Goal: Task Accomplishment & Management: Use online tool/utility

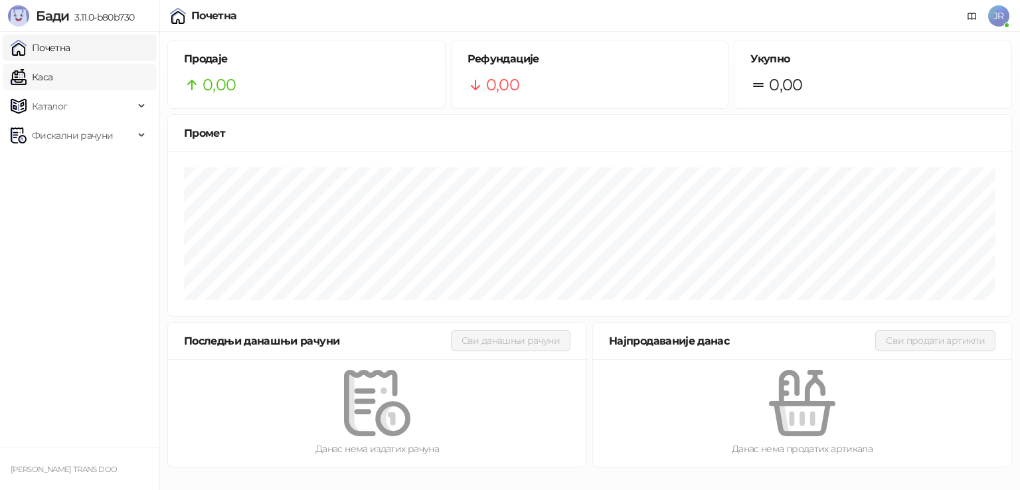
click at [52, 77] on link "Каса" at bounding box center [32, 77] width 42 height 27
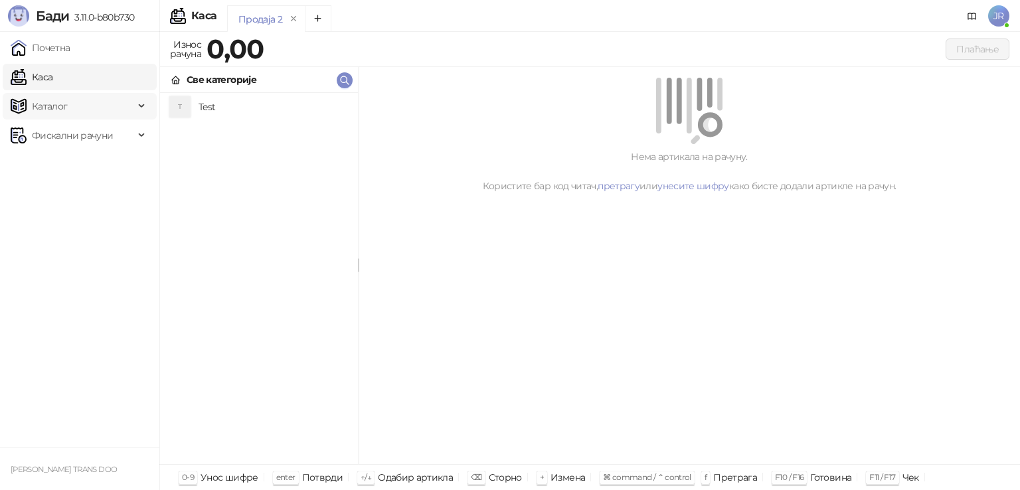
click at [112, 104] on span "Каталог" at bounding box center [73, 106] width 124 height 27
click at [69, 193] on link "Артикли" at bounding box center [46, 194] width 61 height 27
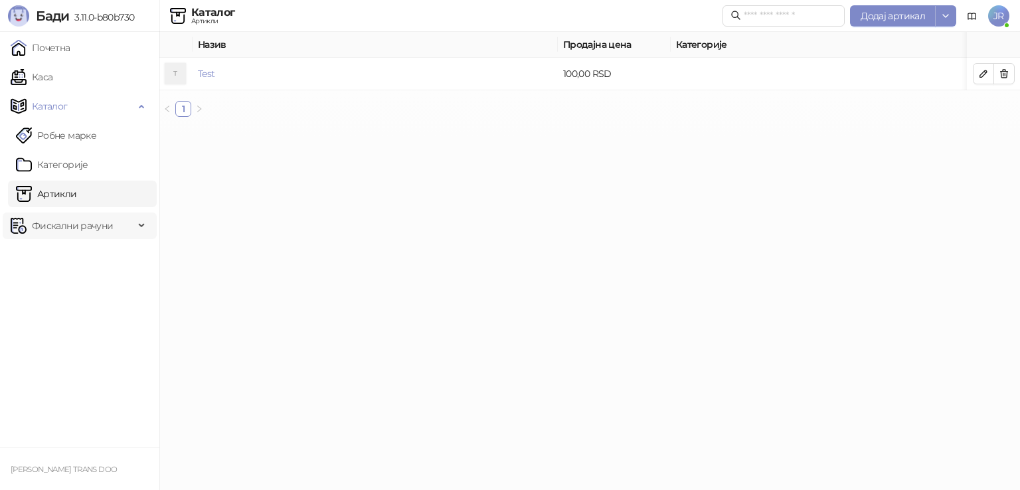
click at [137, 224] on div "Фискални рачуни" at bounding box center [80, 226] width 154 height 27
click at [141, 225] on icon at bounding box center [142, 225] width 7 height 0
click at [230, 77] on td "Test" at bounding box center [375, 74] width 365 height 33
click at [205, 75] on link "Test" at bounding box center [206, 74] width 17 height 12
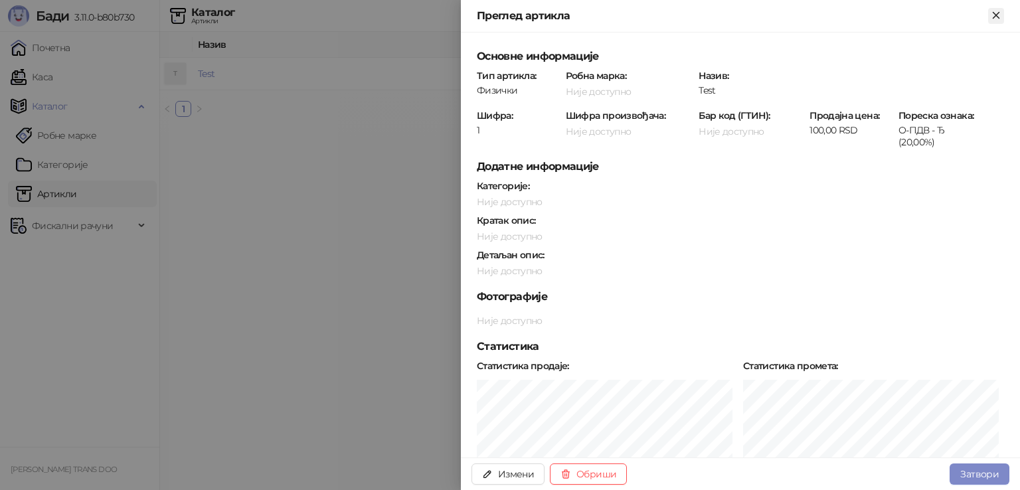
click at [994, 16] on icon "Close" at bounding box center [996, 15] width 12 height 12
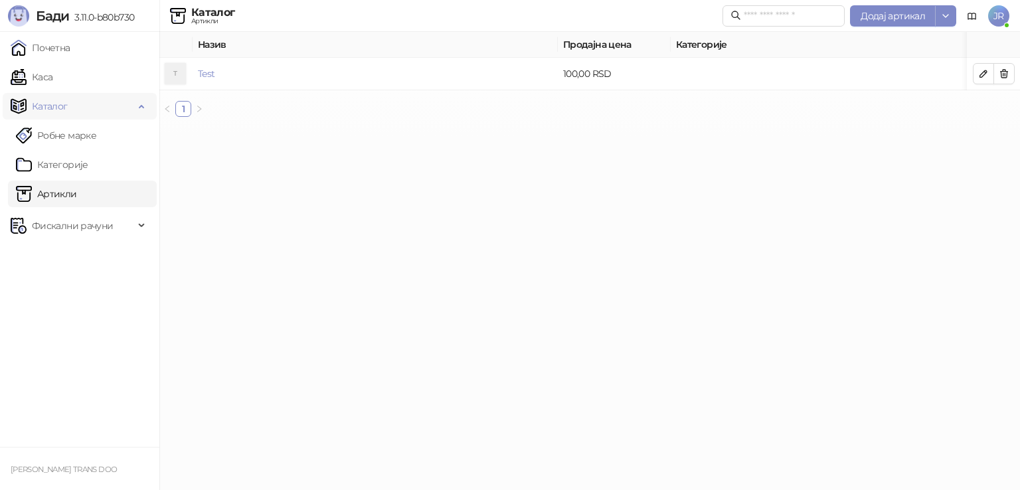
click at [142, 107] on div "Каталог" at bounding box center [80, 106] width 154 height 27
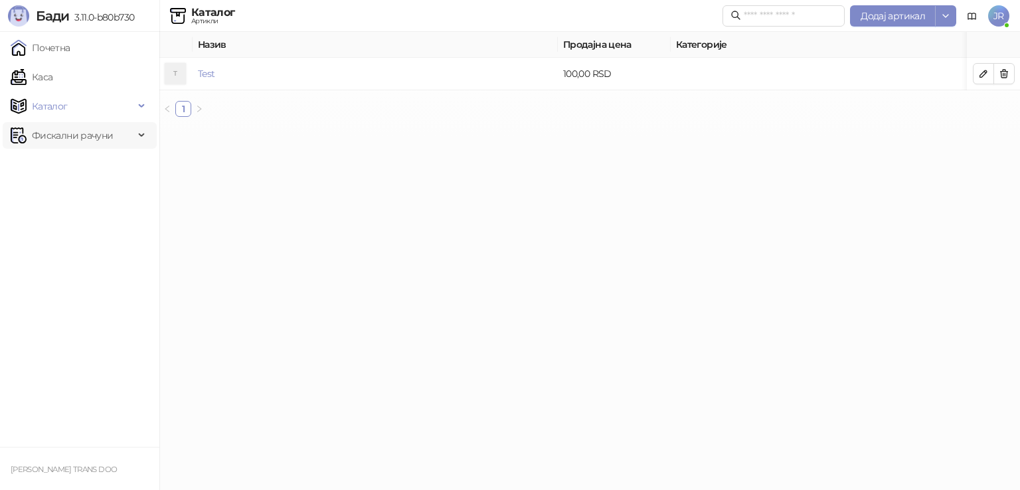
click at [141, 135] on icon at bounding box center [142, 135] width 7 height 0
click at [141, 134] on icon at bounding box center [142, 134] width 7 height 0
click at [46, 80] on link "Каса" at bounding box center [32, 77] width 42 height 27
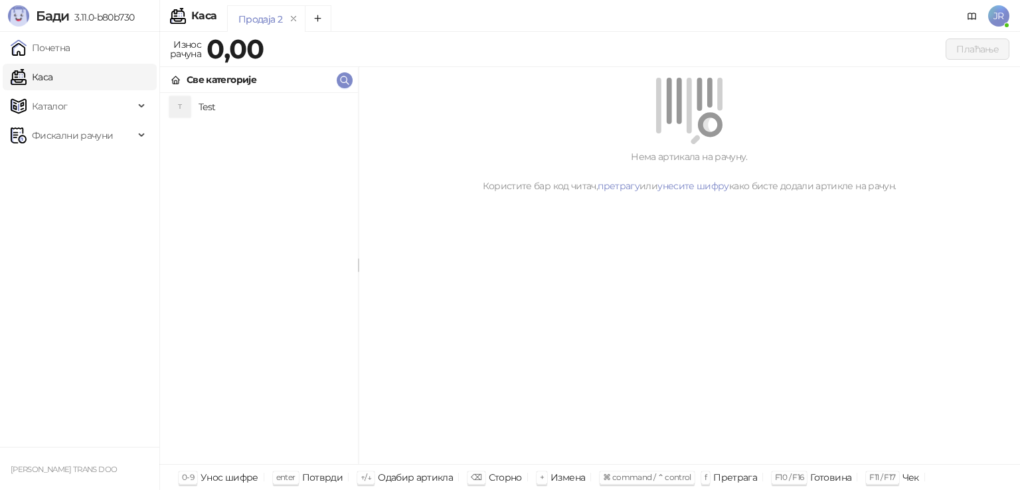
click at [224, 112] on h4 "Test" at bounding box center [273, 106] width 149 height 21
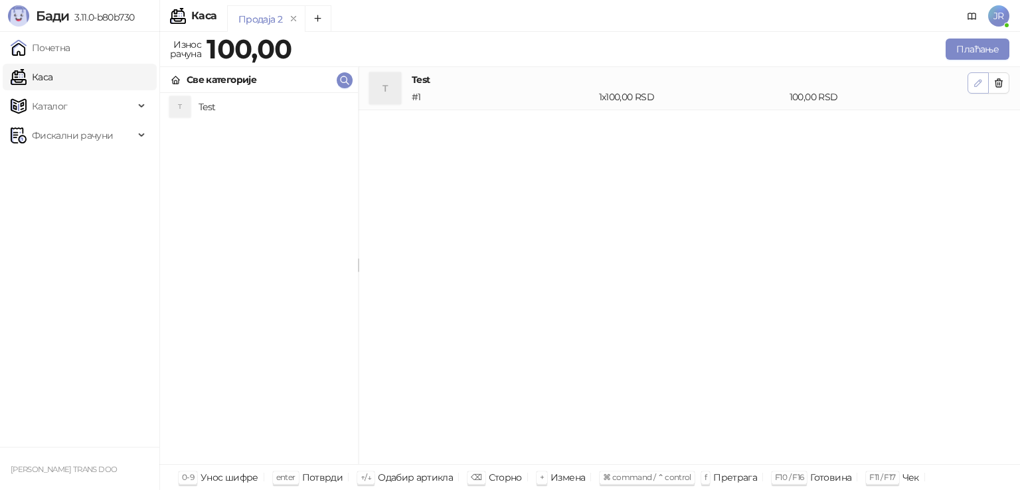
click at [974, 87] on icon "button" at bounding box center [978, 83] width 11 height 11
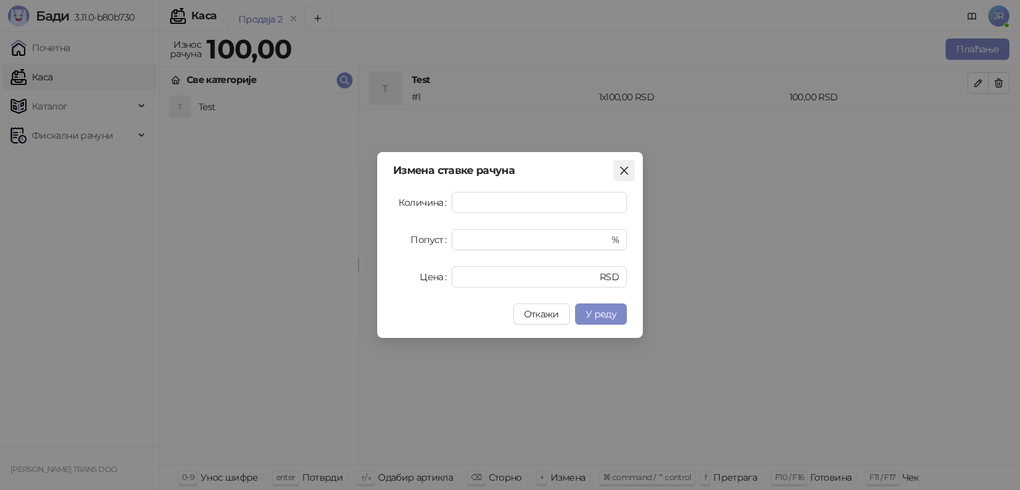
click at [624, 169] on icon "close" at bounding box center [624, 171] width 8 height 8
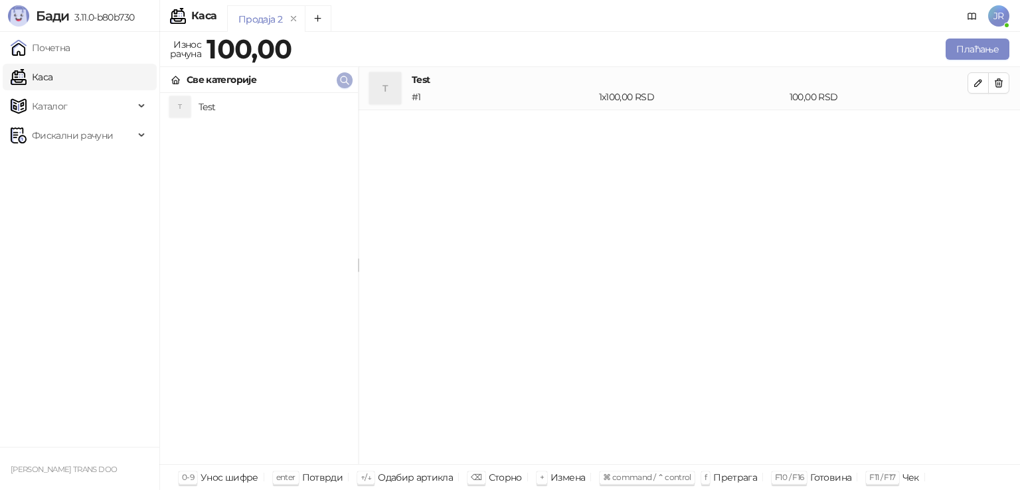
click at [340, 82] on icon "button" at bounding box center [344, 80] width 11 height 11
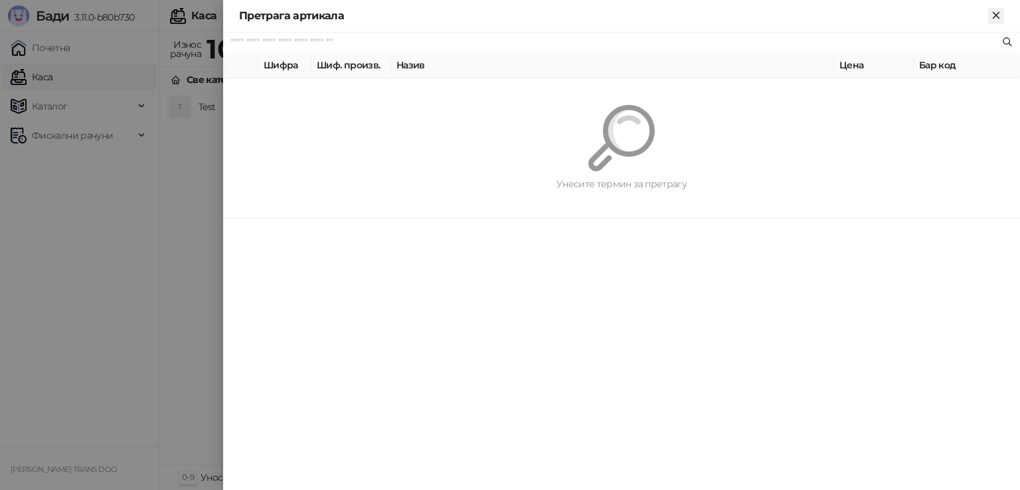
click at [999, 17] on icon "Close" at bounding box center [996, 15] width 12 height 12
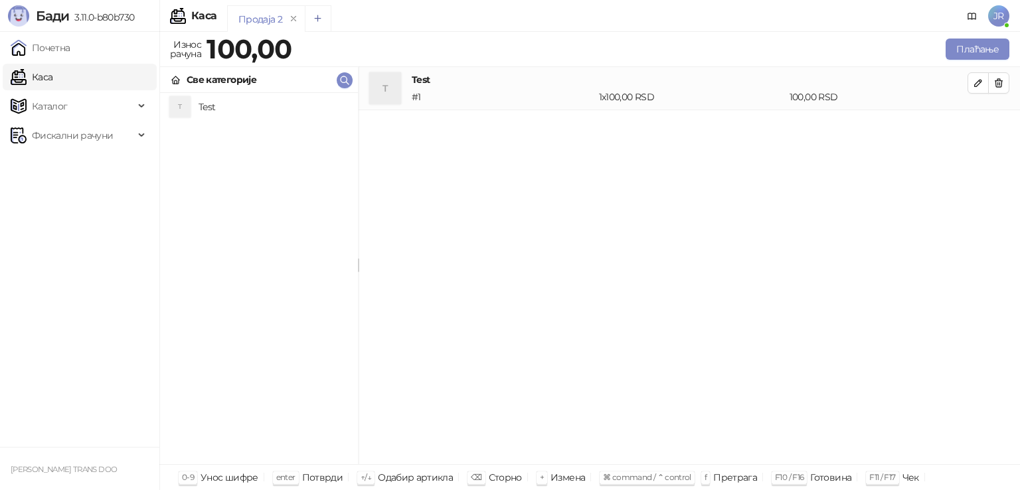
click at [319, 19] on icon "Add tab" at bounding box center [318, 18] width 6 height 6
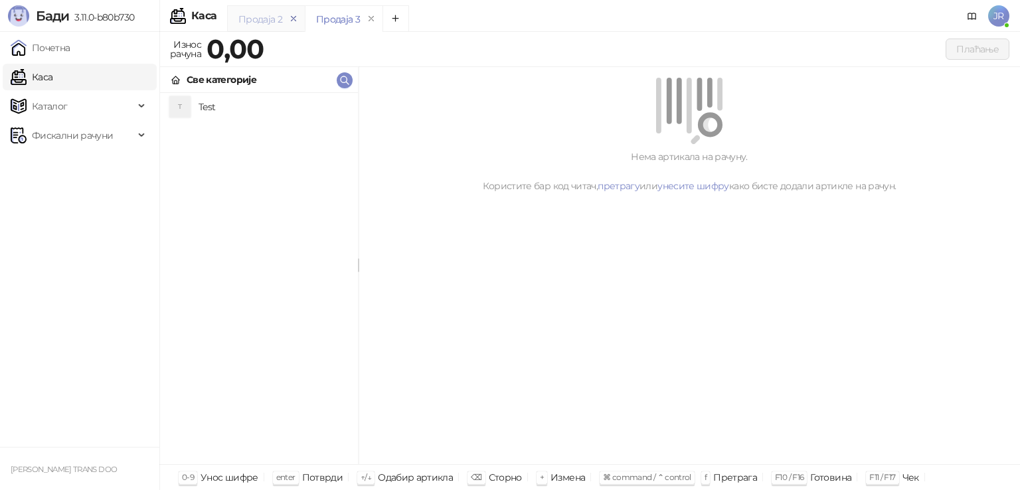
click at [295, 19] on icon "remove" at bounding box center [293, 18] width 9 height 9
click at [294, 19] on icon "remove" at bounding box center [293, 18] width 9 height 9
click at [294, 19] on icon "remove" at bounding box center [294, 18] width 5 height 5
click at [70, 46] on link "Почетна" at bounding box center [41, 48] width 60 height 27
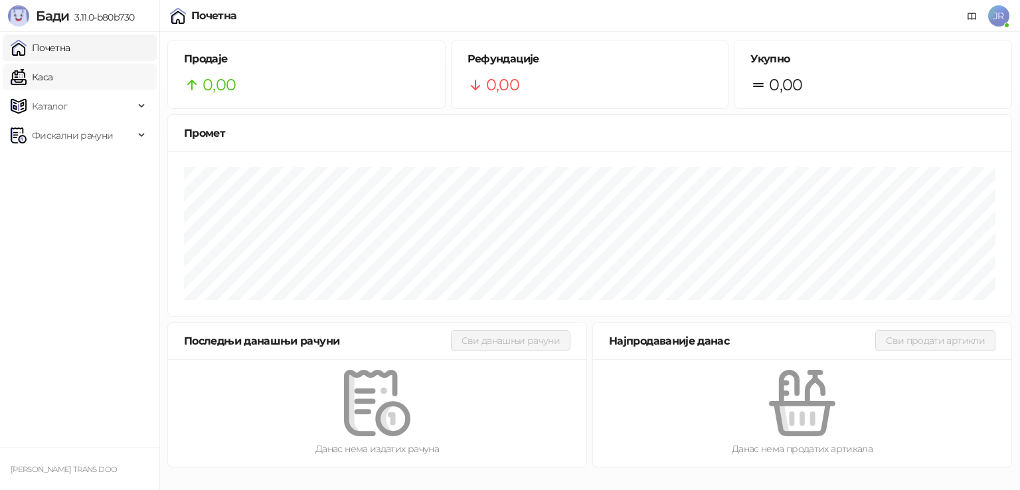
click at [52, 76] on link "Каса" at bounding box center [32, 77] width 42 height 27
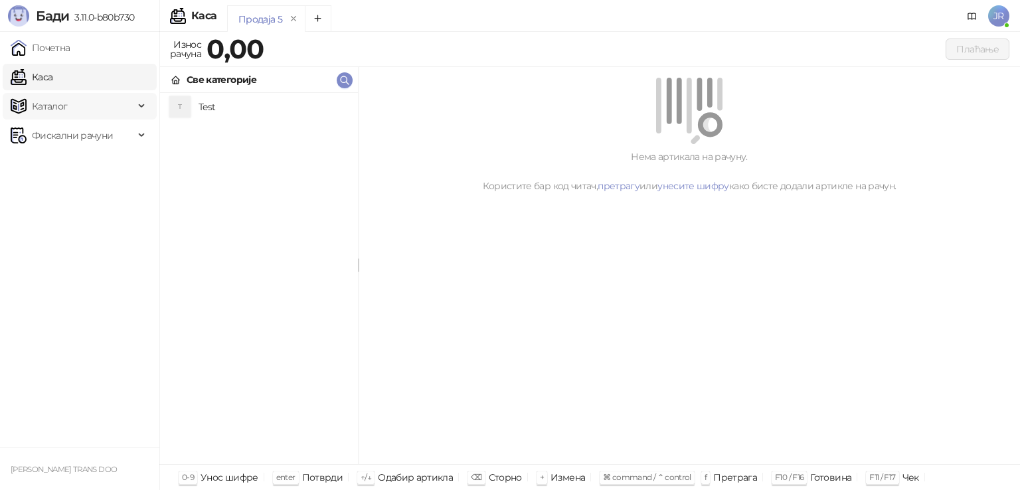
click at [138, 106] on div "Каталог" at bounding box center [80, 106] width 154 height 27
click at [141, 226] on icon at bounding box center [142, 226] width 7 height 0
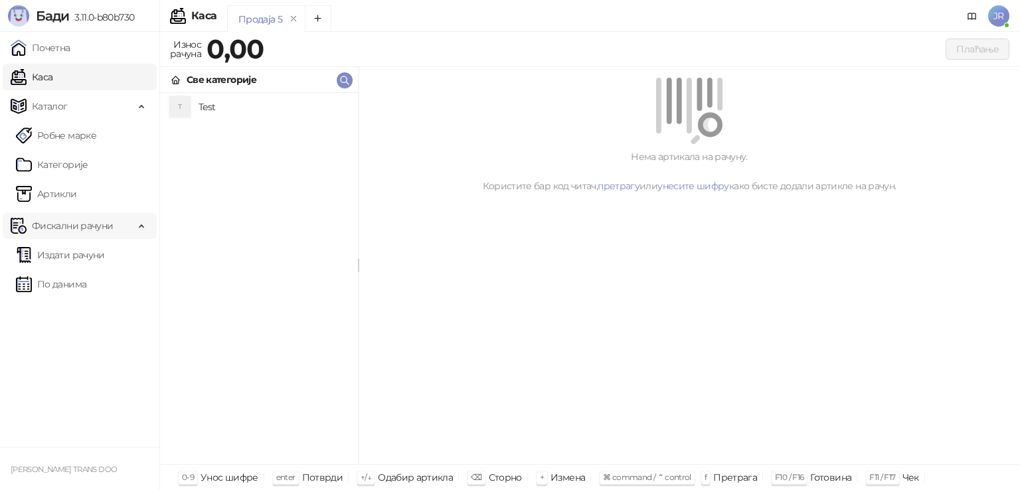
click at [141, 225] on icon at bounding box center [142, 225] width 7 height 0
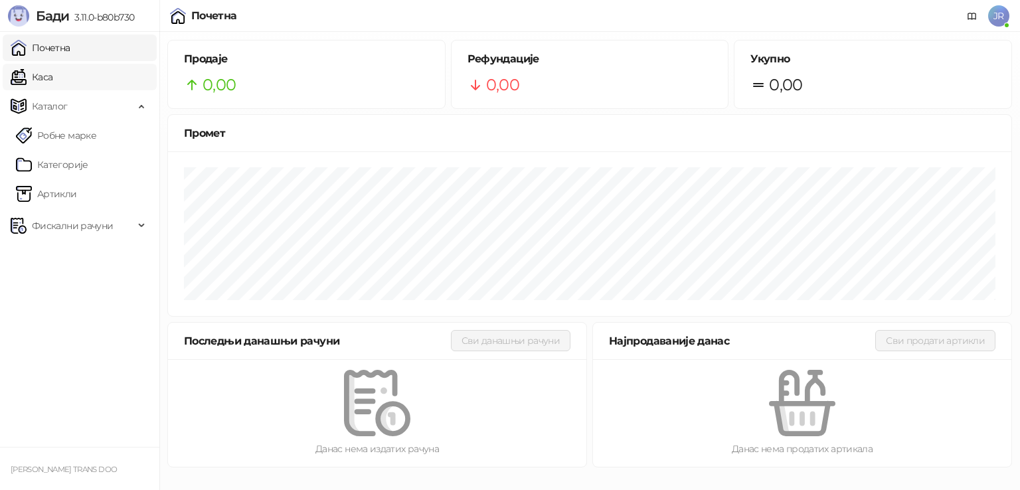
click at [48, 79] on link "Каса" at bounding box center [32, 77] width 42 height 27
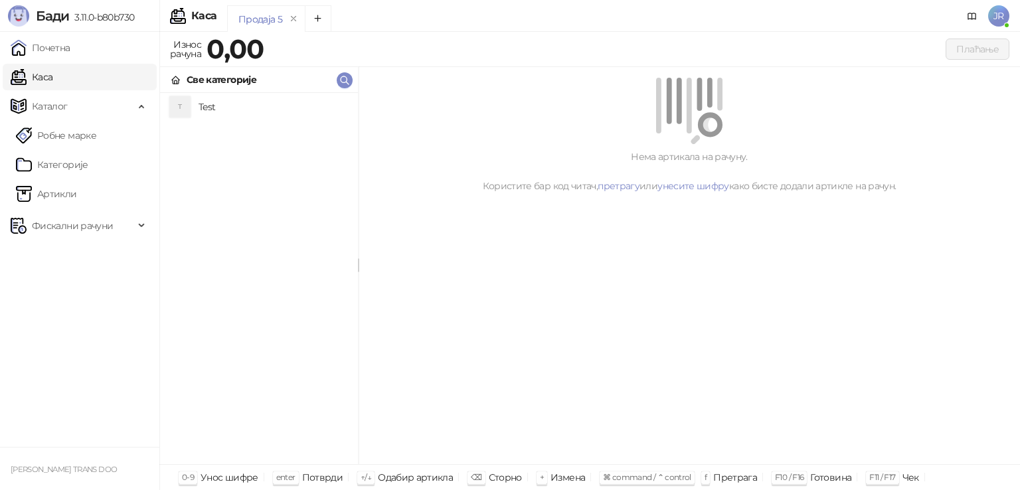
click at [226, 48] on strong "0,00" at bounding box center [235, 49] width 57 height 33
click at [251, 55] on strong "0,00" at bounding box center [235, 49] width 57 height 33
click at [215, 105] on h4 "Test" at bounding box center [273, 106] width 149 height 21
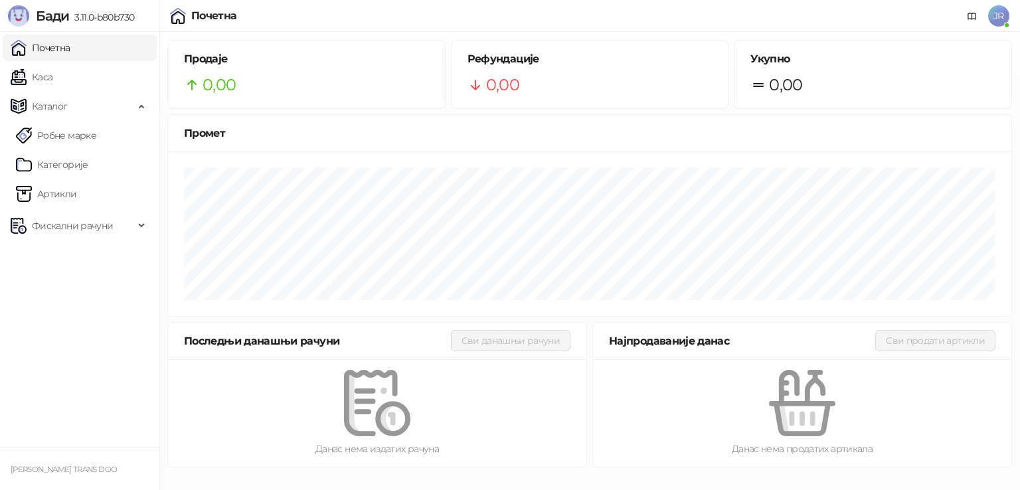
click at [579, 418] on div "Данас нема издатих рачуна" at bounding box center [377, 413] width 418 height 108
click at [144, 108] on div "Каталог" at bounding box center [80, 106] width 154 height 27
click at [143, 226] on div "Фискални рачуни" at bounding box center [80, 226] width 154 height 27
click at [57, 46] on link "Почетна" at bounding box center [41, 48] width 60 height 27
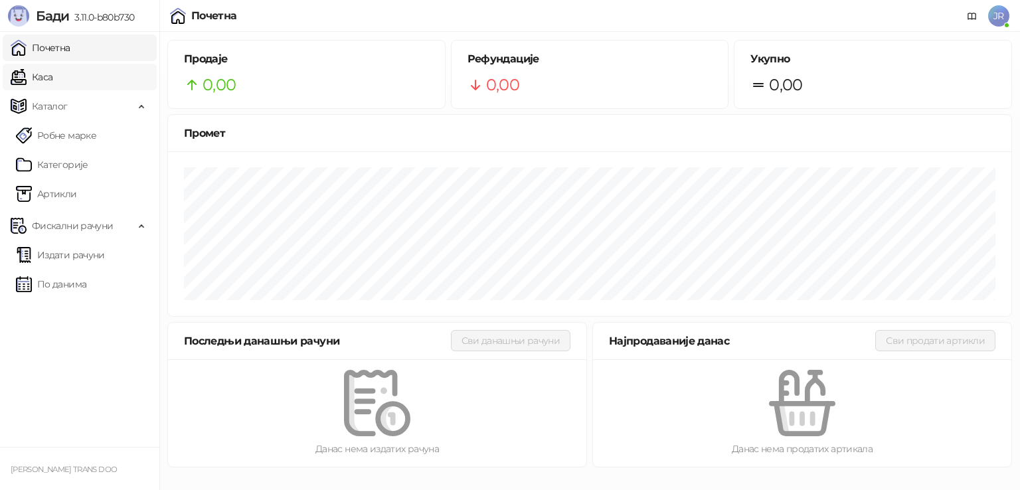
click at [49, 75] on link "Каса" at bounding box center [32, 77] width 42 height 27
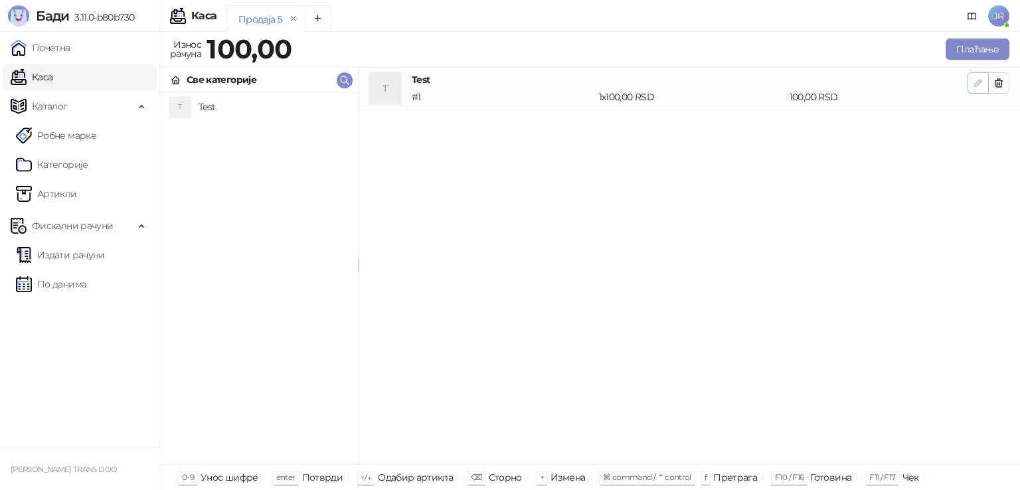
click at [974, 83] on icon "button" at bounding box center [978, 83] width 11 height 11
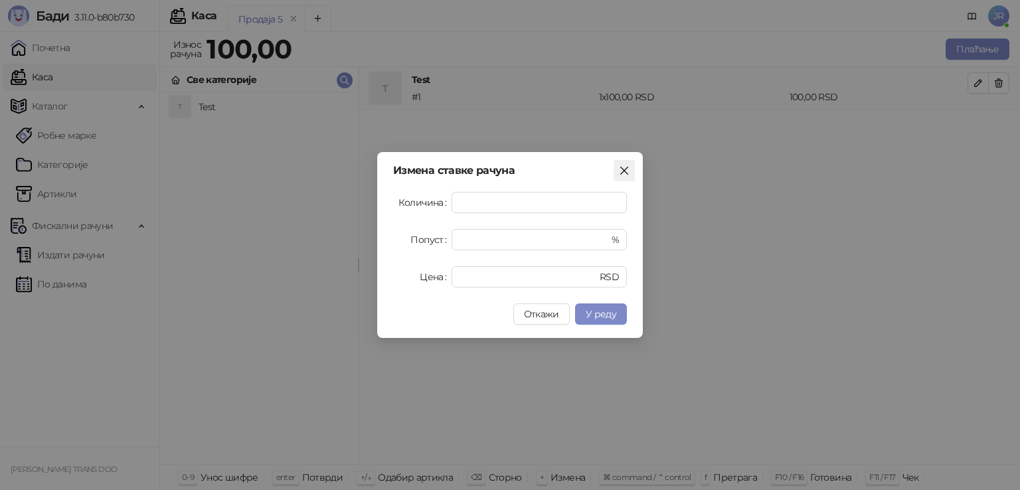
click at [622, 171] on icon "close" at bounding box center [624, 170] width 11 height 11
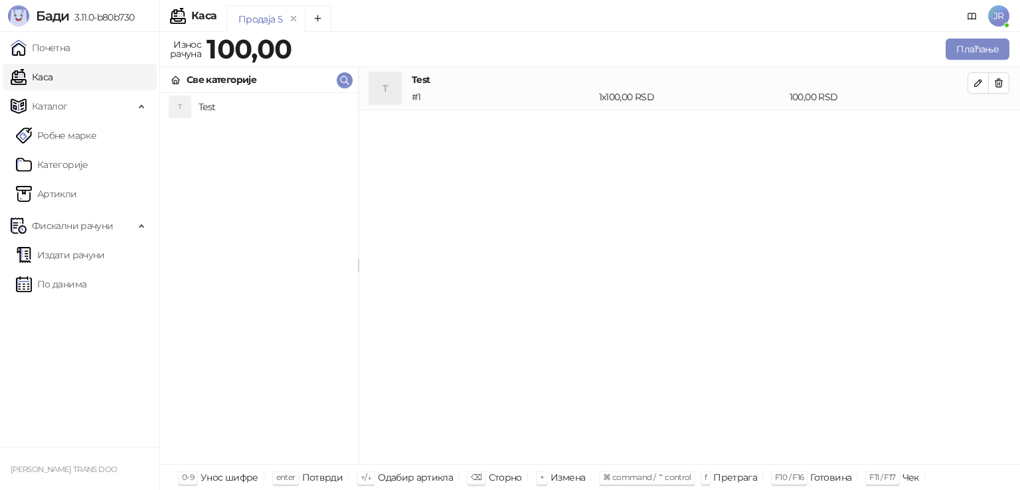
click at [242, 80] on div "Све категорије" at bounding box center [222, 79] width 70 height 15
click at [345, 82] on icon "button" at bounding box center [345, 80] width 8 height 8
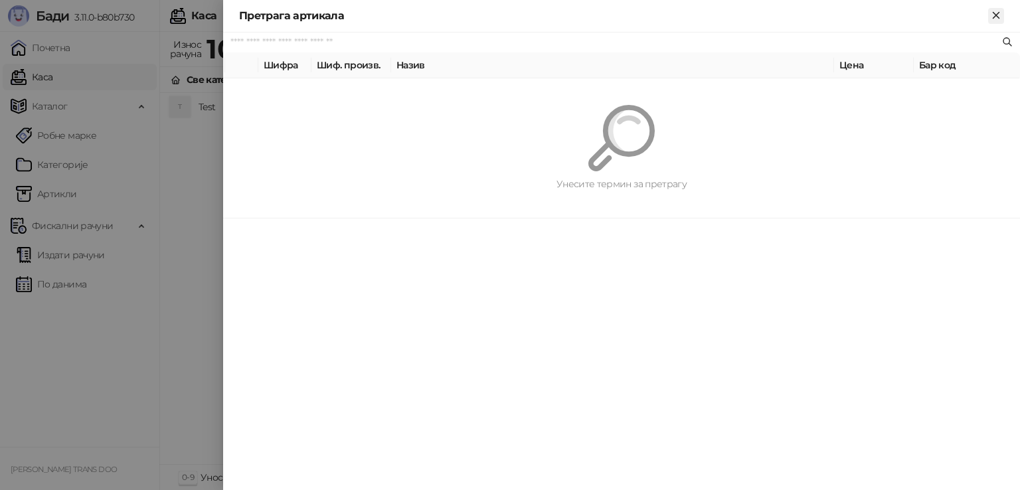
click at [998, 16] on icon "Close" at bounding box center [996, 15] width 12 height 12
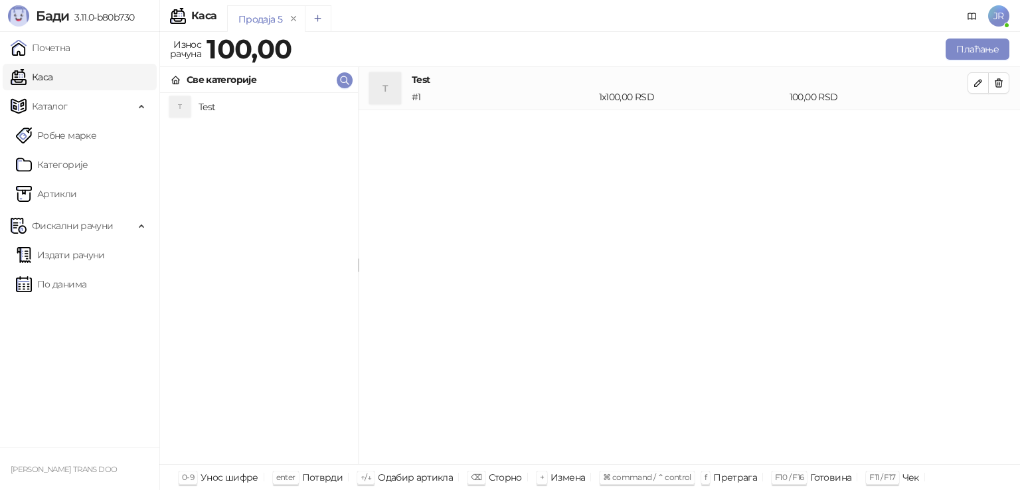
click at [316, 23] on button "Add tab" at bounding box center [318, 18] width 27 height 27
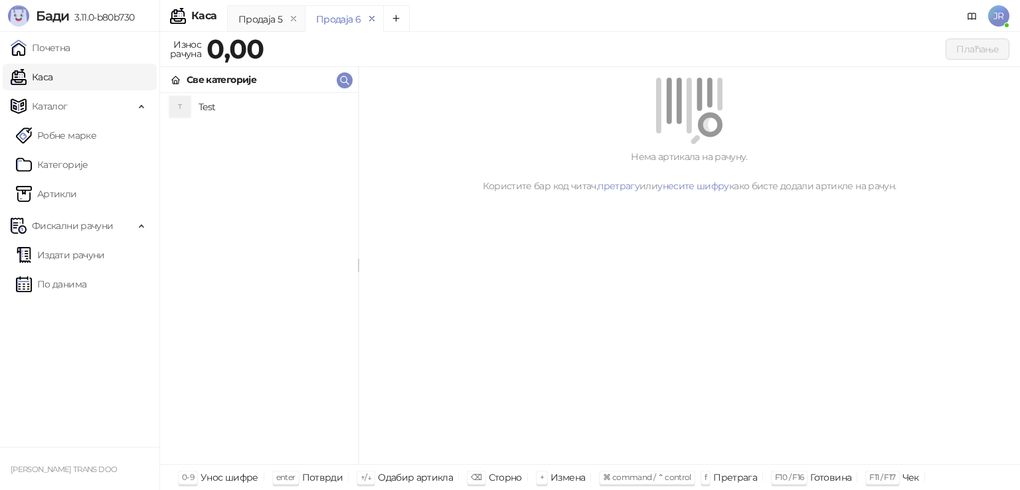
click at [371, 19] on icon "remove" at bounding box center [372, 18] width 5 height 5
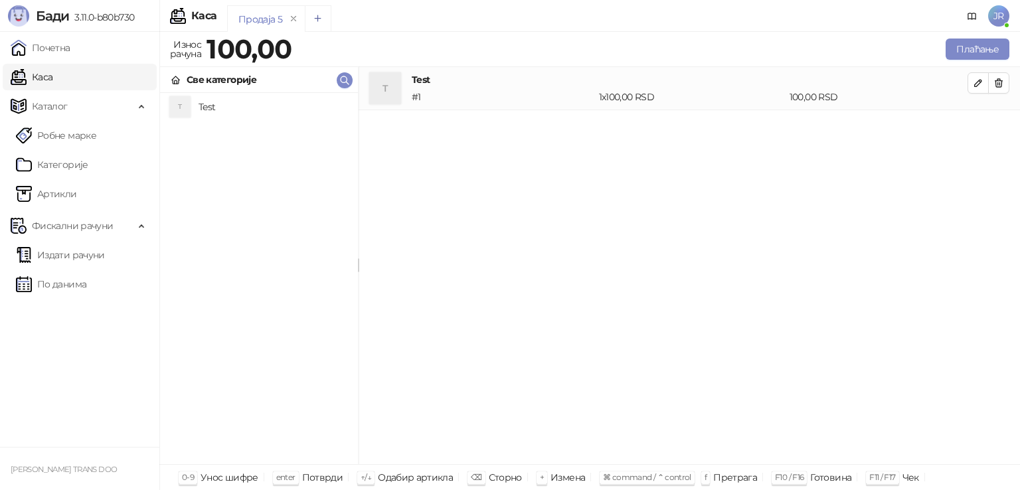
click at [316, 17] on icon "Add tab" at bounding box center [318, 18] width 10 height 10
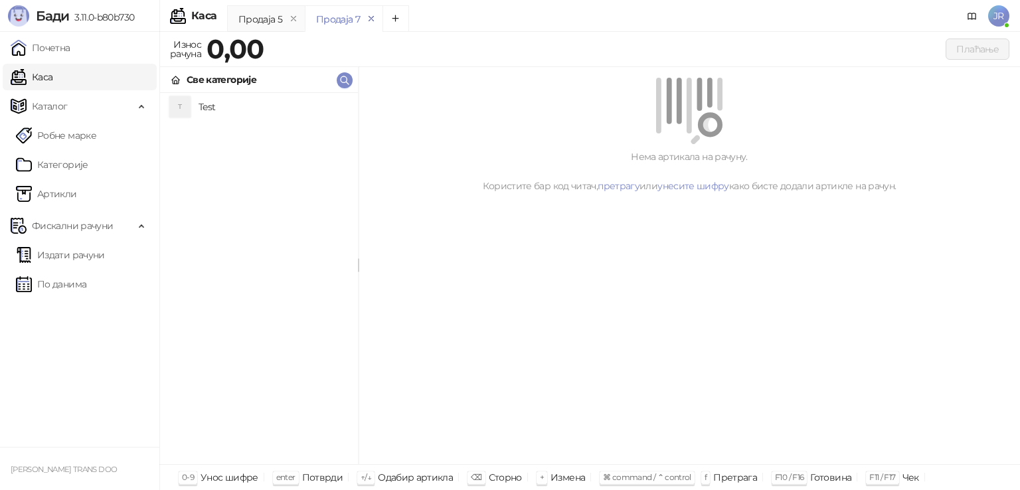
click at [369, 17] on icon "remove" at bounding box center [371, 18] width 9 height 9
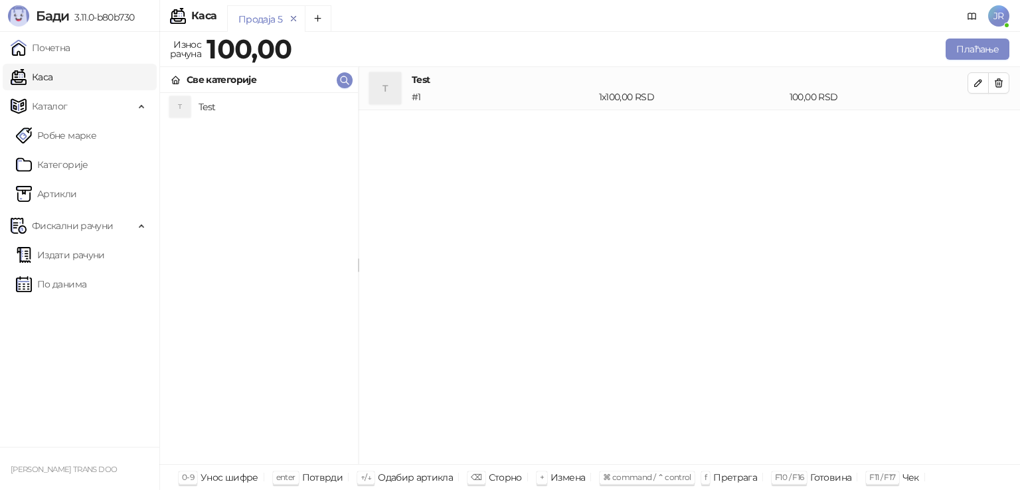
click at [292, 19] on icon "remove" at bounding box center [294, 18] width 5 height 5
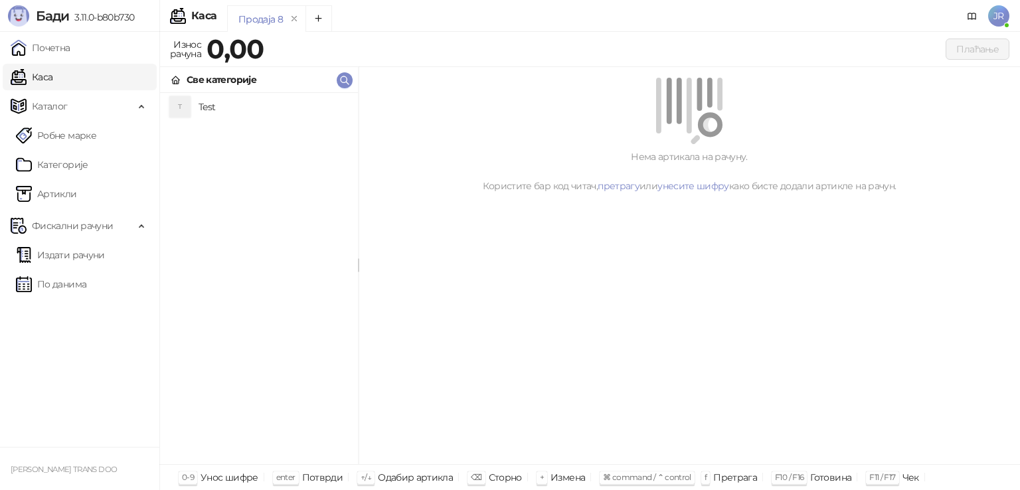
click at [266, 17] on div "Продаја 8" at bounding box center [260, 19] width 45 height 15
click at [318, 17] on icon "Add tab" at bounding box center [319, 18] width 10 height 10
click at [396, 18] on icon "Add tab" at bounding box center [397, 18] width 6 height 6
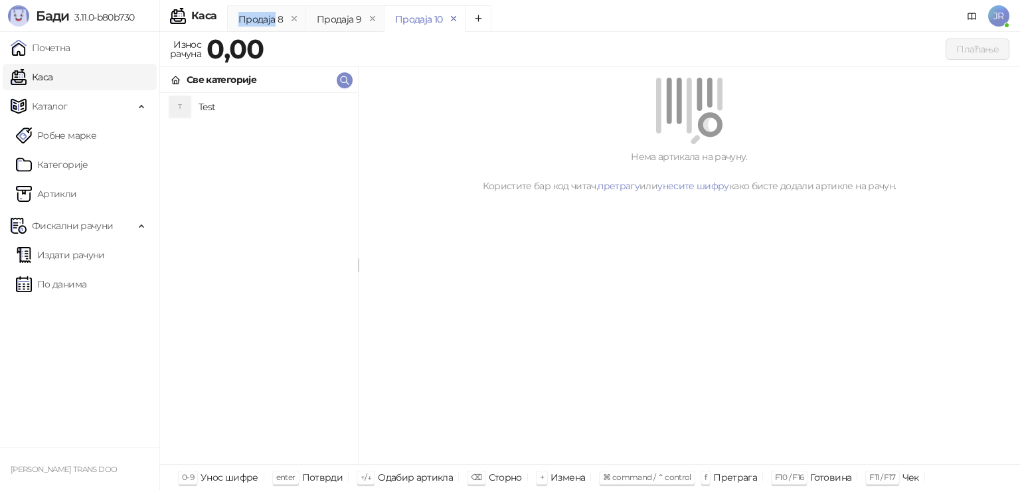
click at [452, 17] on icon "remove" at bounding box center [454, 18] width 5 height 5
click at [368, 18] on icon "remove" at bounding box center [372, 18] width 9 height 9
click at [293, 16] on icon "remove" at bounding box center [294, 18] width 9 height 9
click at [81, 136] on link "Робне марке" at bounding box center [56, 135] width 80 height 27
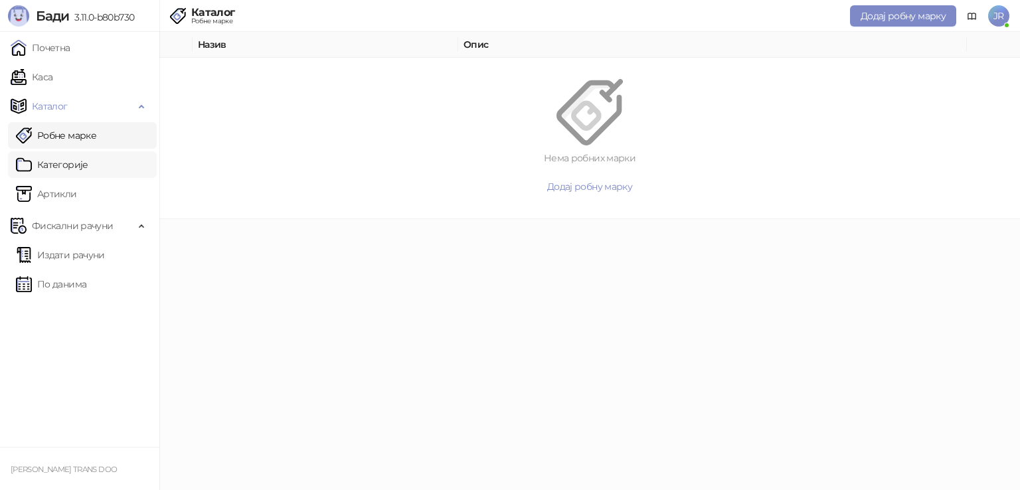
click at [88, 164] on link "Категорије" at bounding box center [52, 164] width 72 height 27
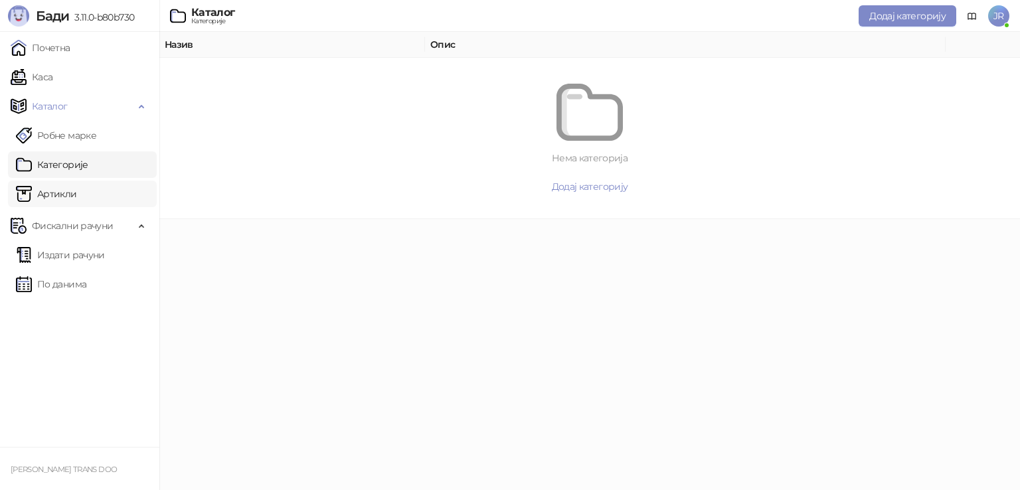
click at [71, 197] on link "Артикли" at bounding box center [46, 194] width 61 height 27
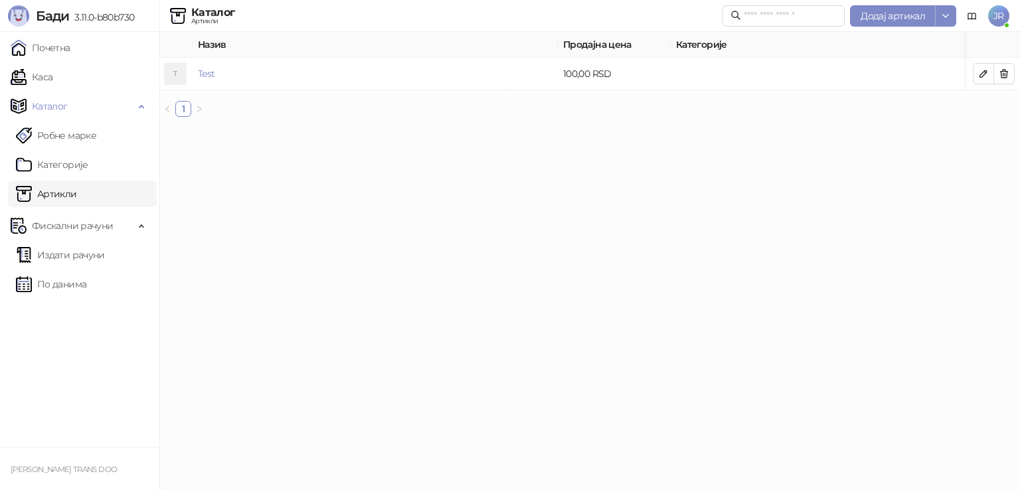
click at [218, 41] on th "Назив" at bounding box center [375, 45] width 365 height 26
click at [231, 42] on th "Назив" at bounding box center [375, 45] width 365 height 26
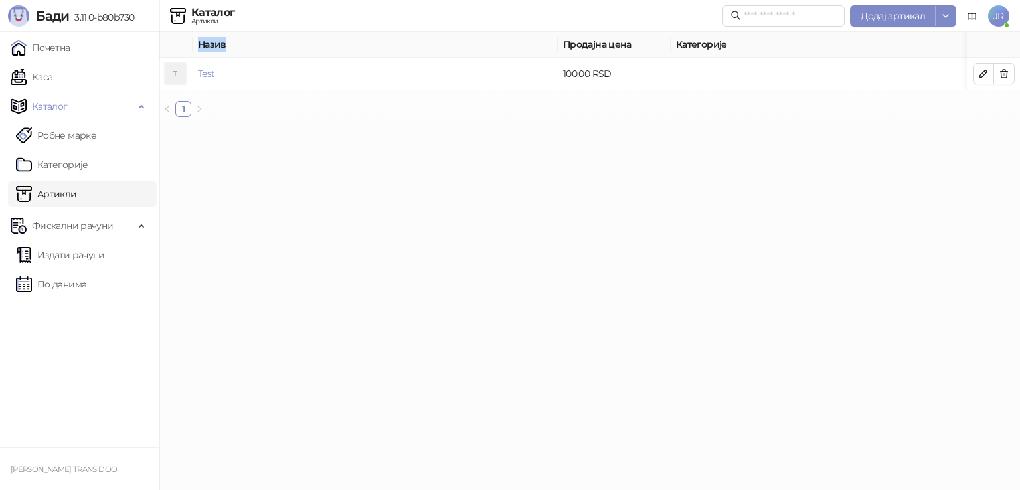
click at [231, 42] on th "Назив" at bounding box center [375, 45] width 365 height 26
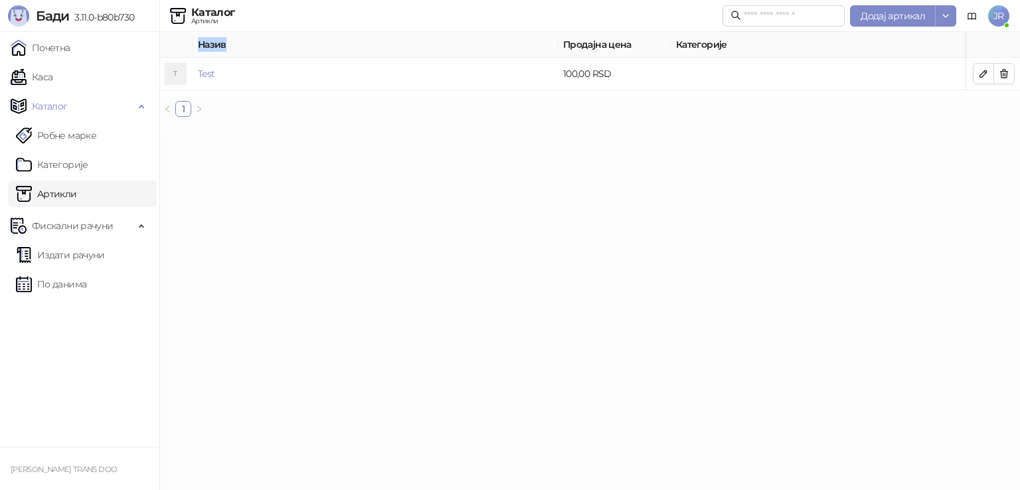
click at [231, 42] on th "Назив" at bounding box center [375, 45] width 365 height 26
click at [948, 15] on icon "button" at bounding box center [945, 16] width 5 height 3
click at [922, 41] on span "Увоз артикала" at bounding box center [908, 43] width 66 height 12
